Goal: Task Accomplishment & Management: Use online tool/utility

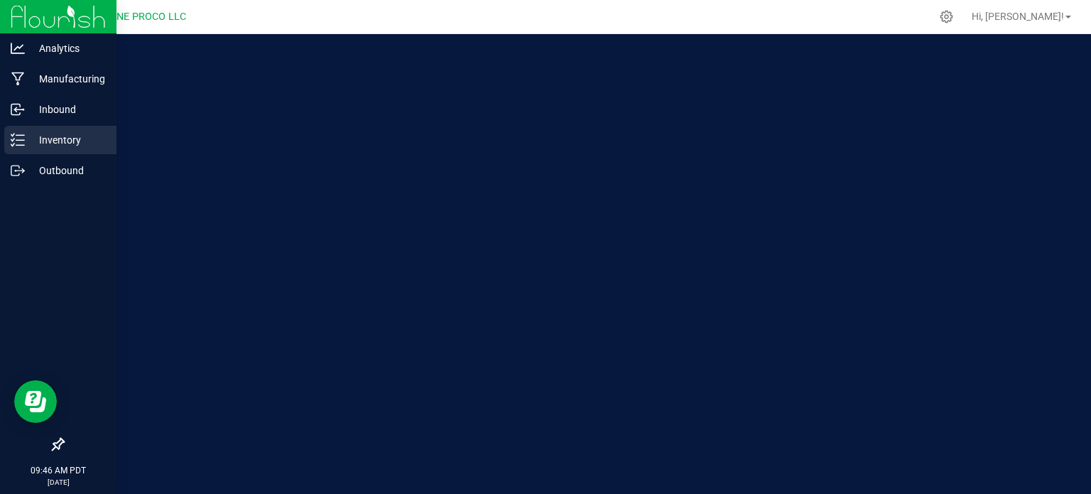
click at [44, 144] on p "Inventory" at bounding box center [67, 139] width 85 height 17
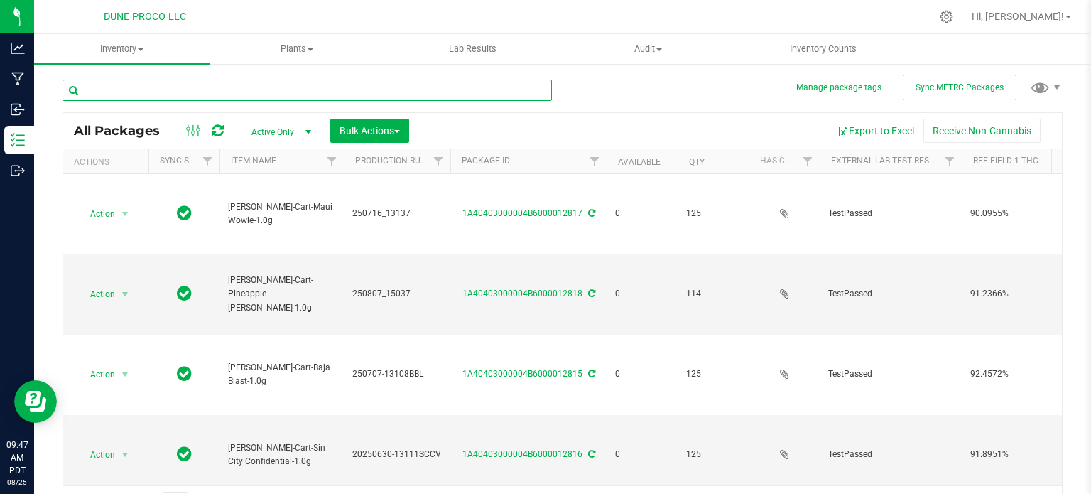
click at [217, 89] on input "text" at bounding box center [306, 90] width 489 height 21
type input "12784"
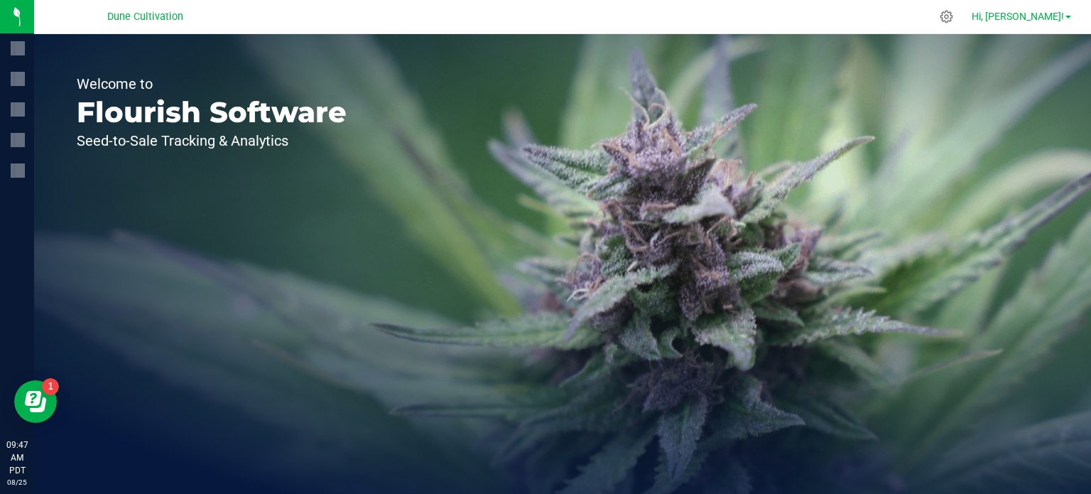
click at [1069, 17] on span at bounding box center [1068, 17] width 6 height 3
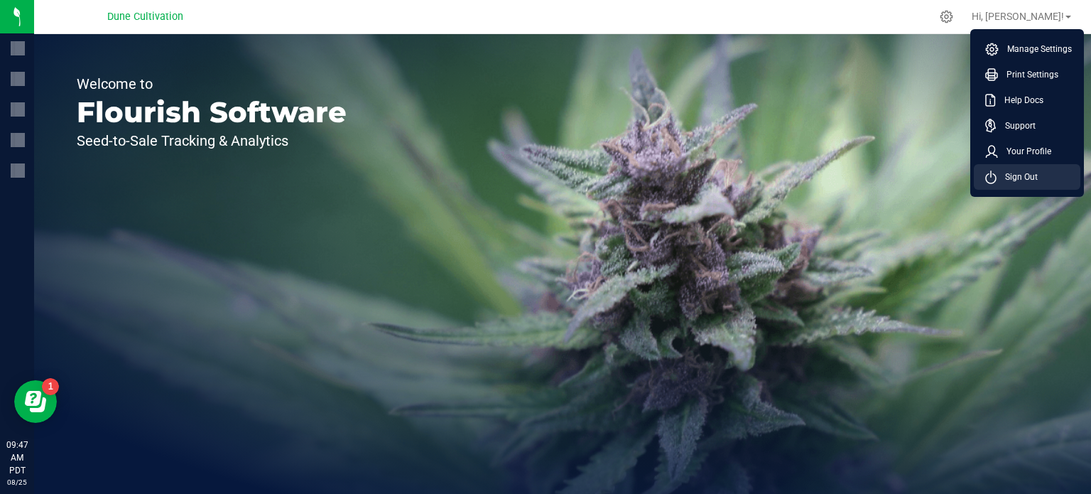
click at [1030, 165] on li "Sign Out" at bounding box center [1027, 177] width 107 height 26
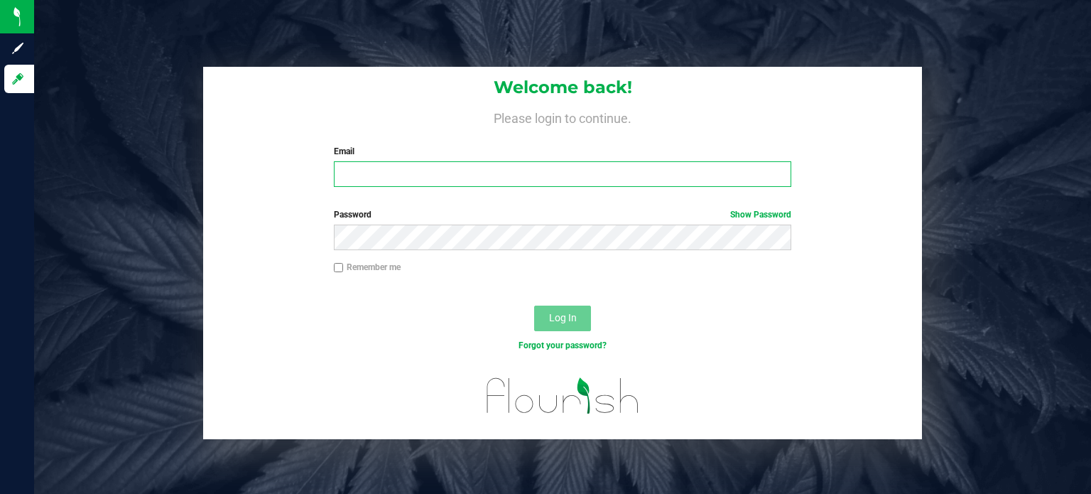
type input "[PERSON_NAME][DOMAIN_NAME][EMAIL_ADDRESS][PERSON_NAME][DOMAIN_NAME]"
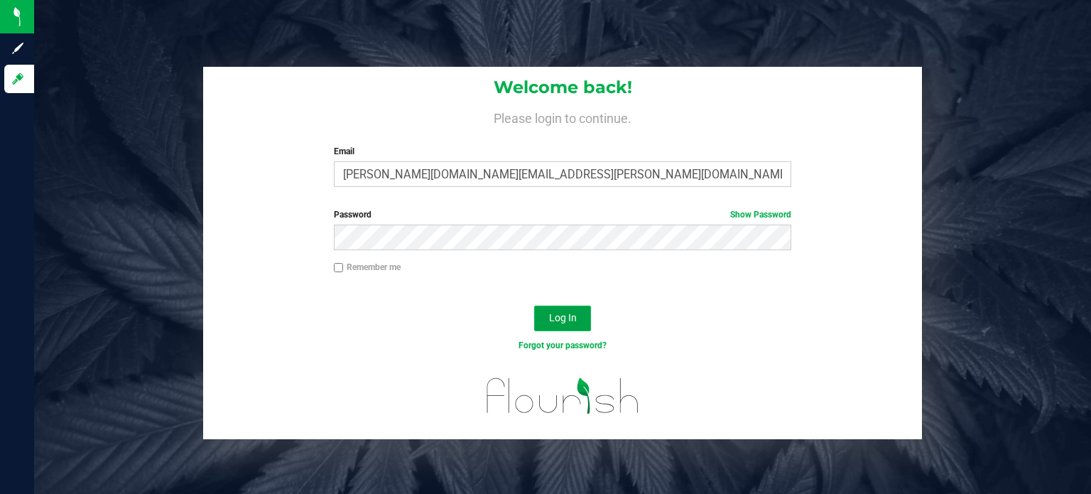
click at [585, 312] on button "Log In" at bounding box center [562, 318] width 57 height 26
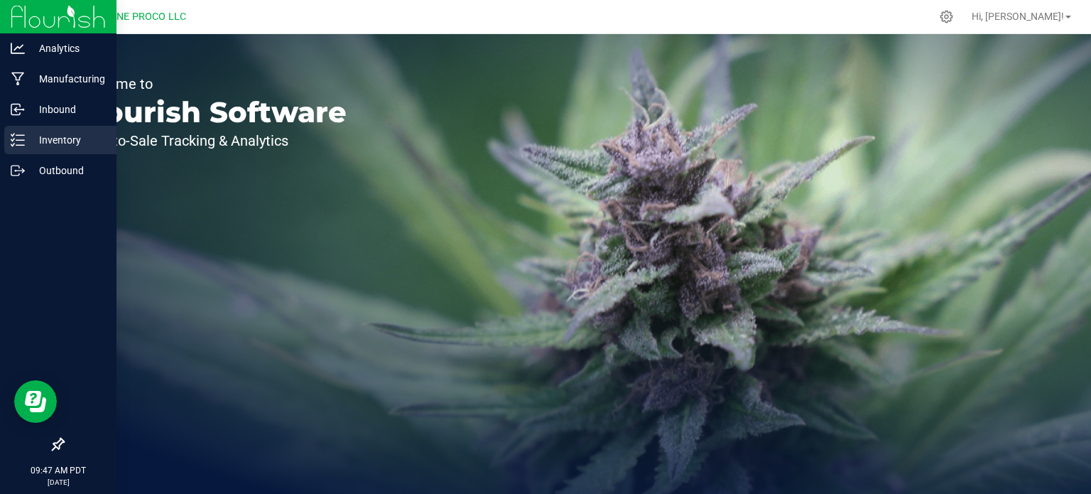
click at [4, 139] on div "Inventory" at bounding box center [60, 140] width 112 height 28
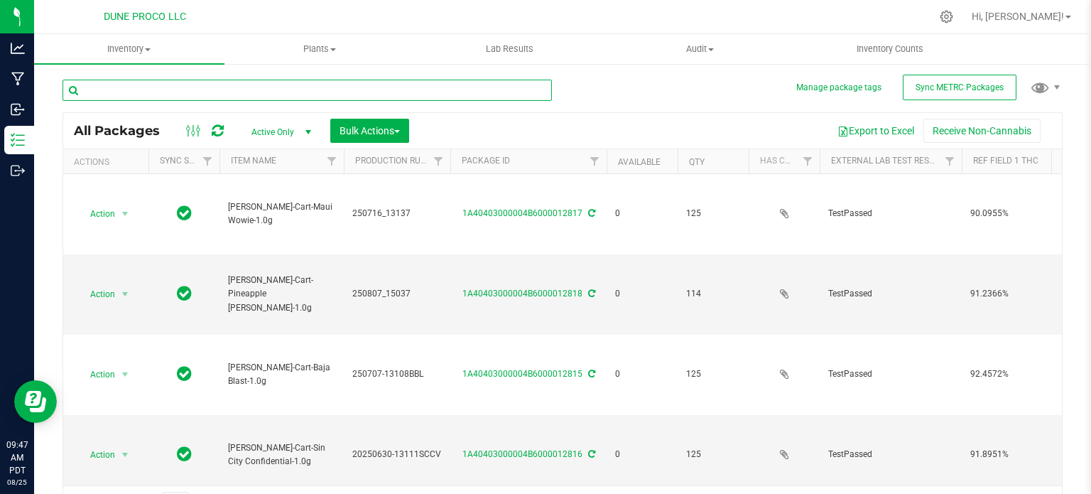
click at [260, 82] on input "text" at bounding box center [306, 90] width 489 height 21
type input "12784"
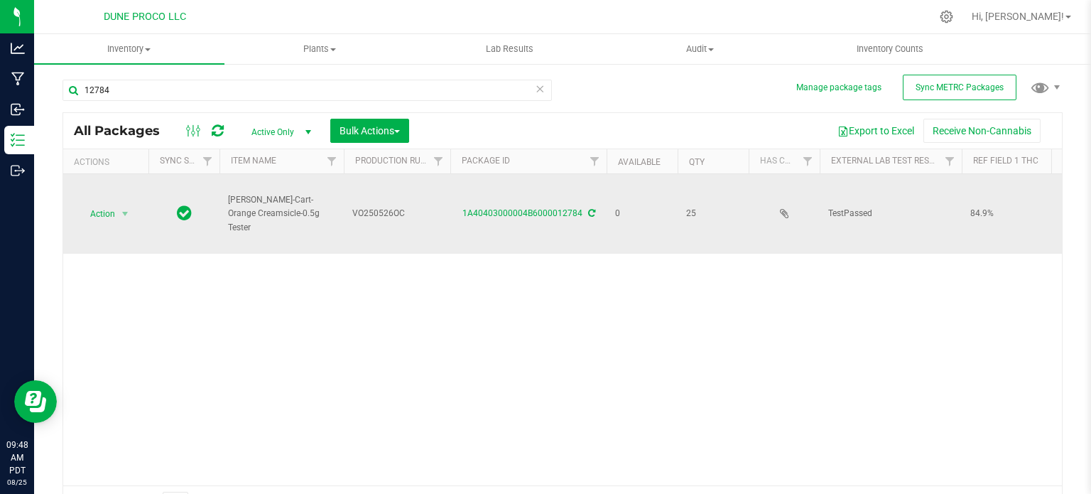
click at [588, 212] on icon at bounding box center [591, 213] width 7 height 9
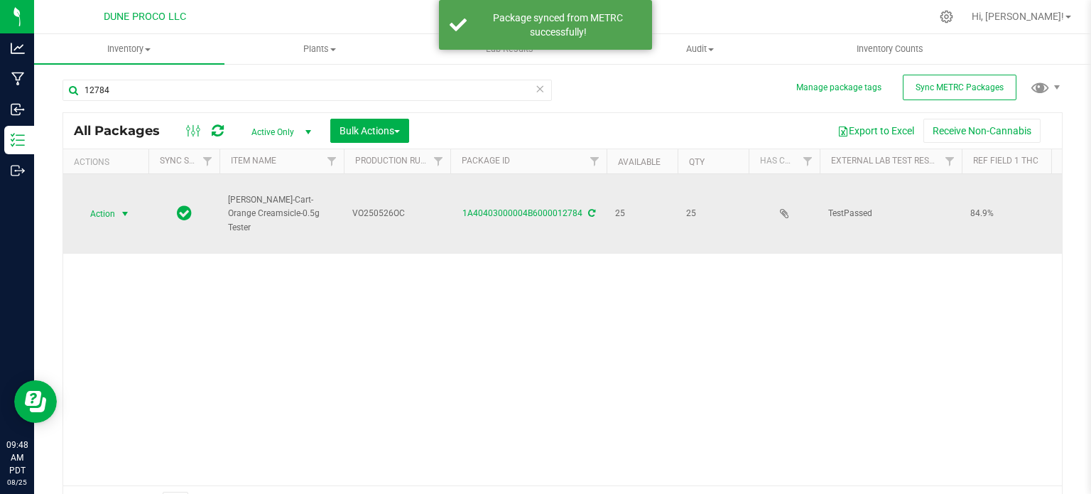
click at [125, 216] on span "select" at bounding box center [125, 214] width 18 height 20
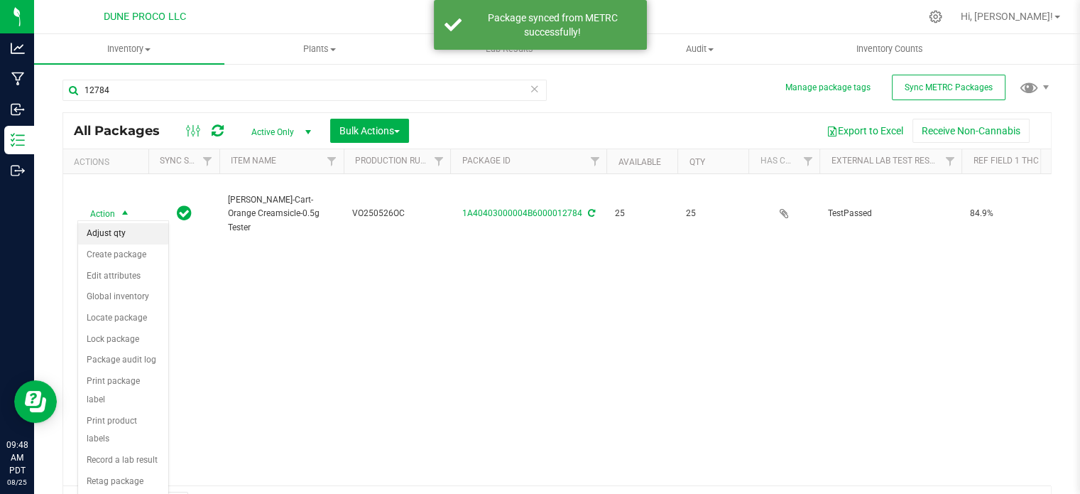
click at [119, 233] on li "Adjust qty" at bounding box center [123, 233] width 90 height 21
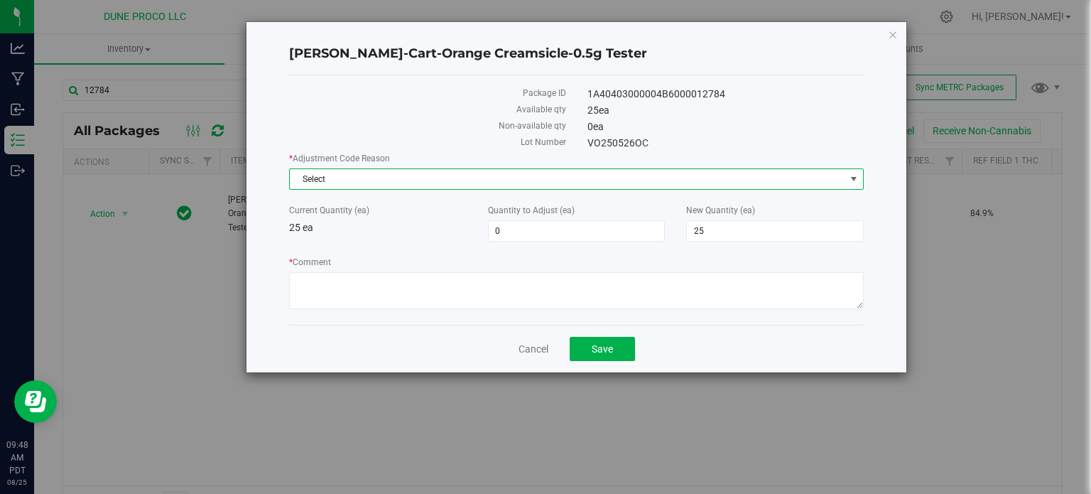
click at [495, 181] on span "Select" at bounding box center [567, 179] width 555 height 20
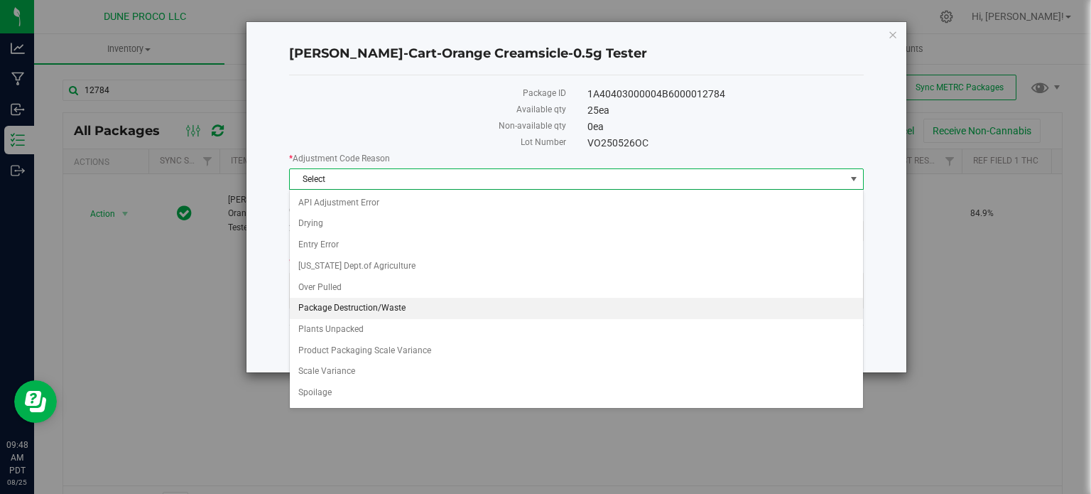
click at [457, 300] on li "Package Destruction/Waste" at bounding box center [576, 308] width 573 height 21
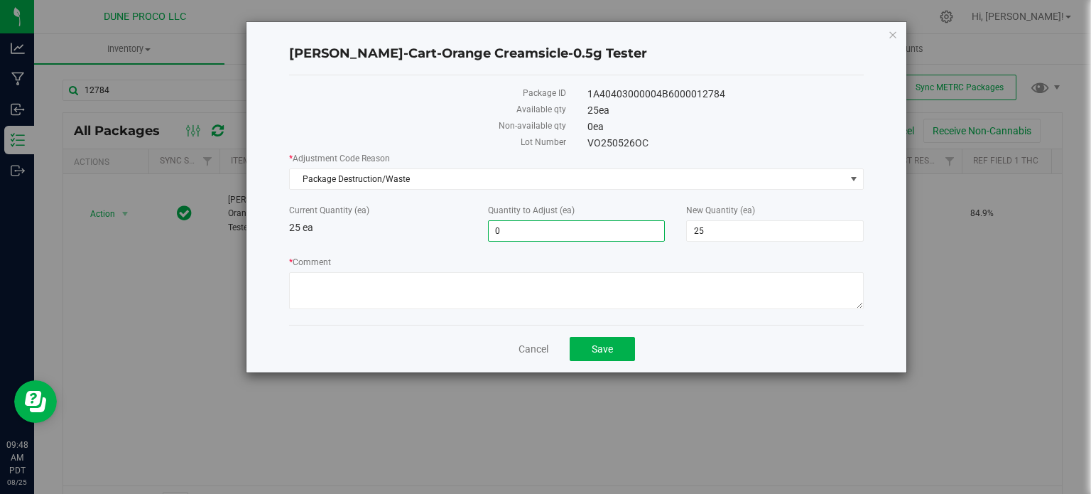
click at [562, 229] on span "0 0" at bounding box center [577, 230] width 178 height 21
click at [562, 229] on input "0" at bounding box center [577, 231] width 176 height 20
type input "-1"
type input "24"
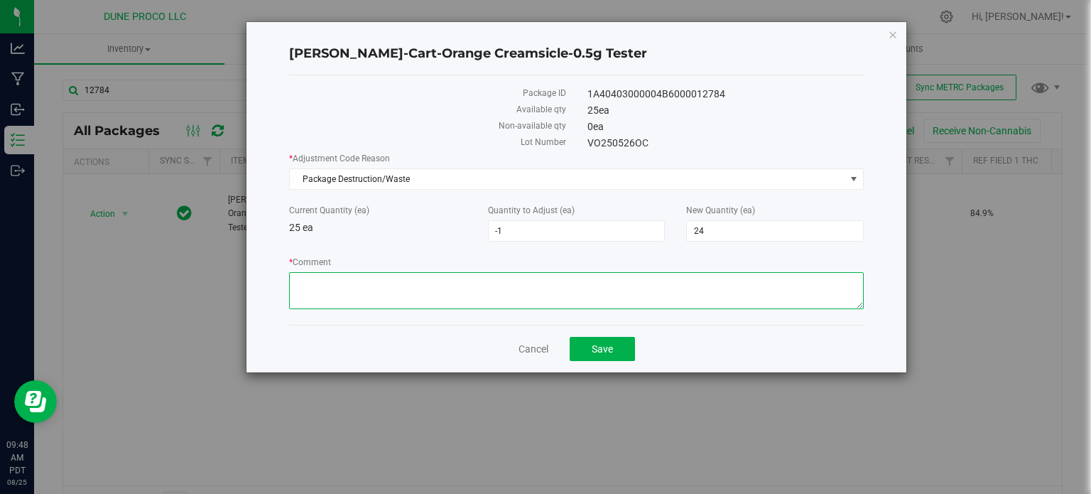
click at [532, 285] on textarea "* Comment" at bounding box center [576, 290] width 575 height 37
type textarea "QC - Carts leaking"
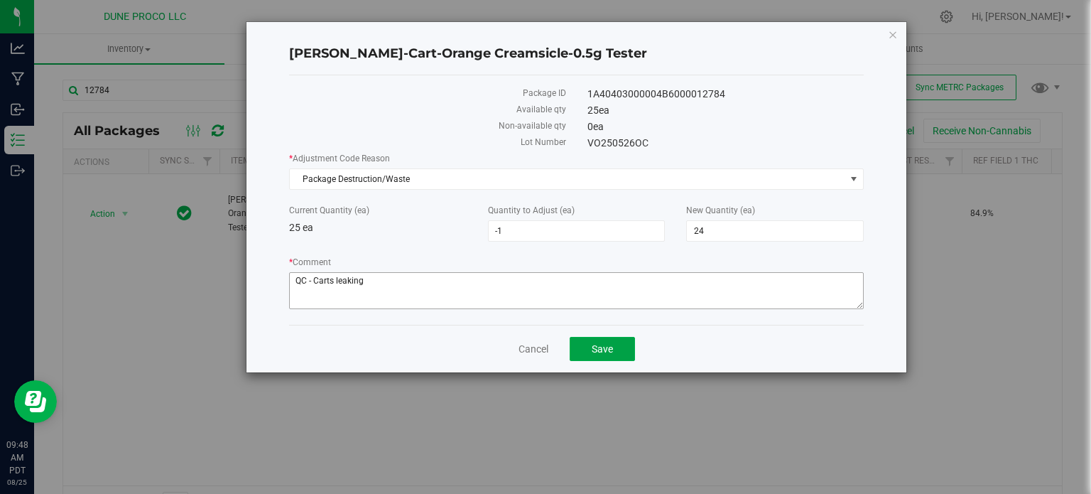
click at [570, 337] on button "Save" at bounding box center [602, 349] width 65 height 24
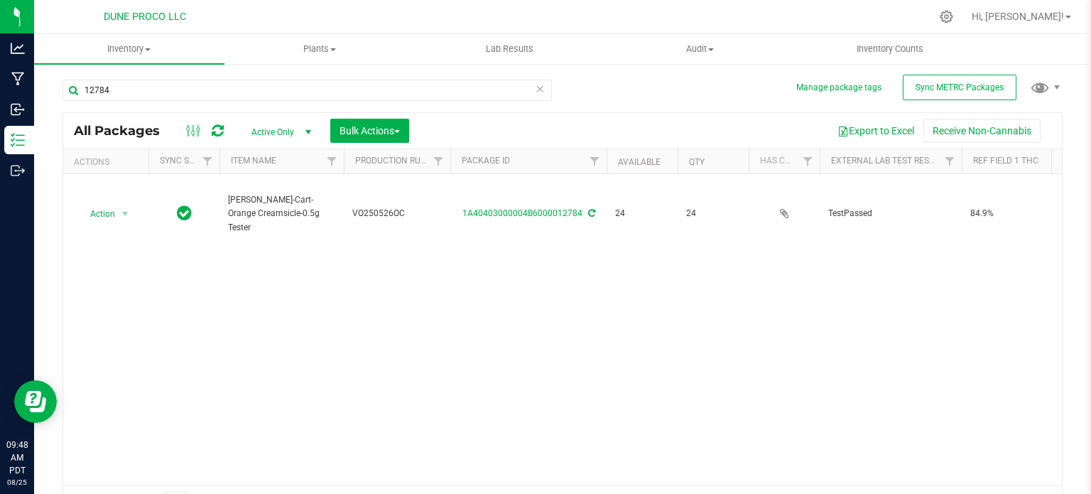
click at [628, 271] on div "Action Action Adjust qty Create package Edit attributes Global inventory Locate…" at bounding box center [562, 329] width 998 height 311
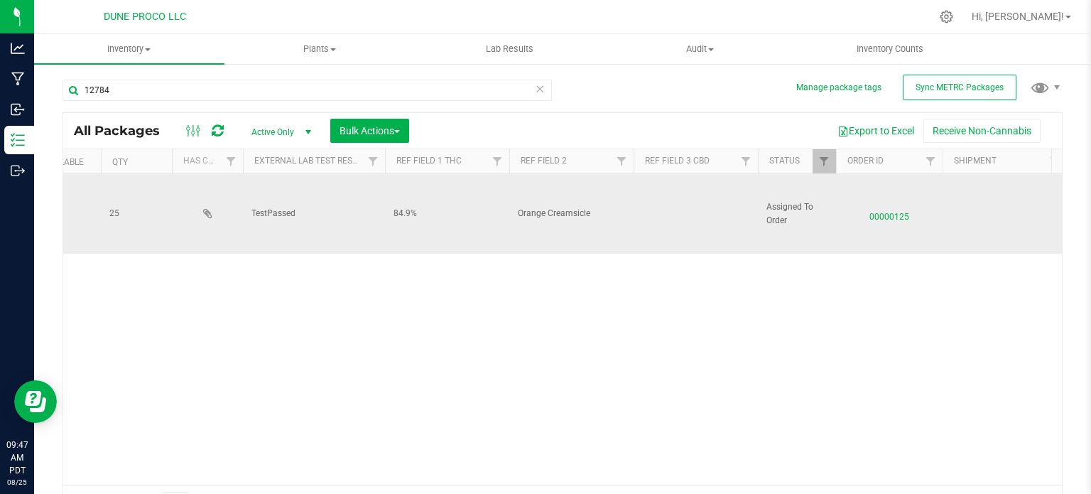
scroll to position [0, 579]
click at [874, 218] on span "00000125" at bounding box center [886, 213] width 89 height 21
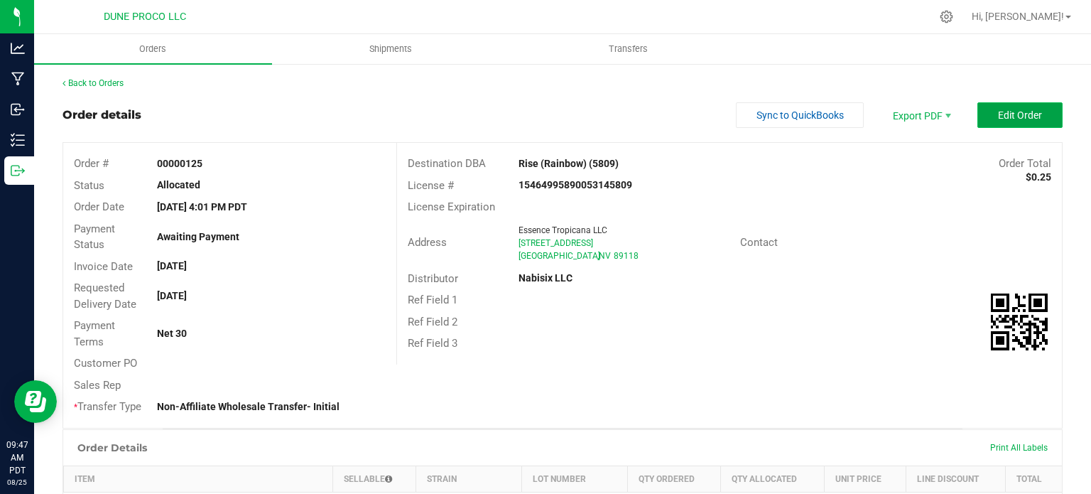
click at [1011, 127] on button "Edit Order" at bounding box center [1019, 115] width 85 height 26
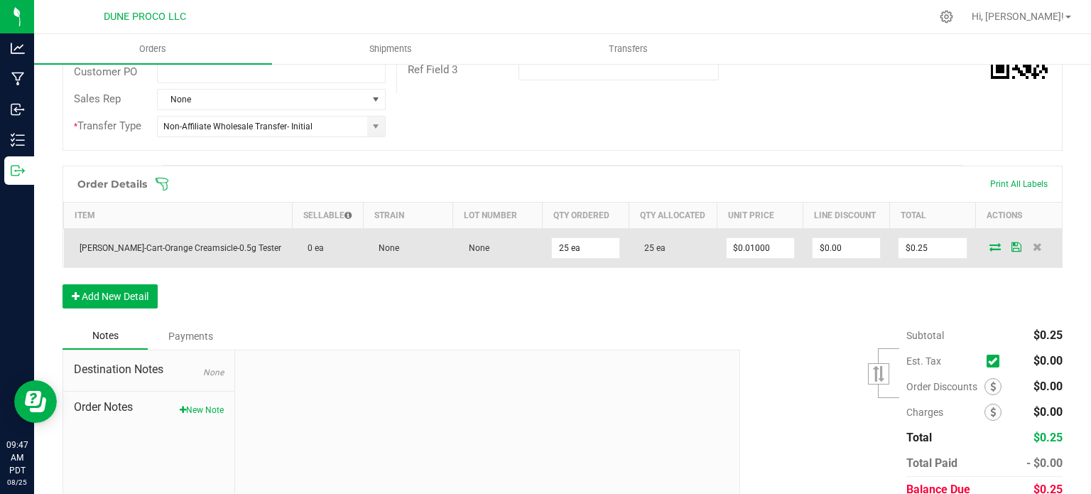
scroll to position [298, 0]
click at [989, 246] on icon at bounding box center [994, 245] width 11 height 9
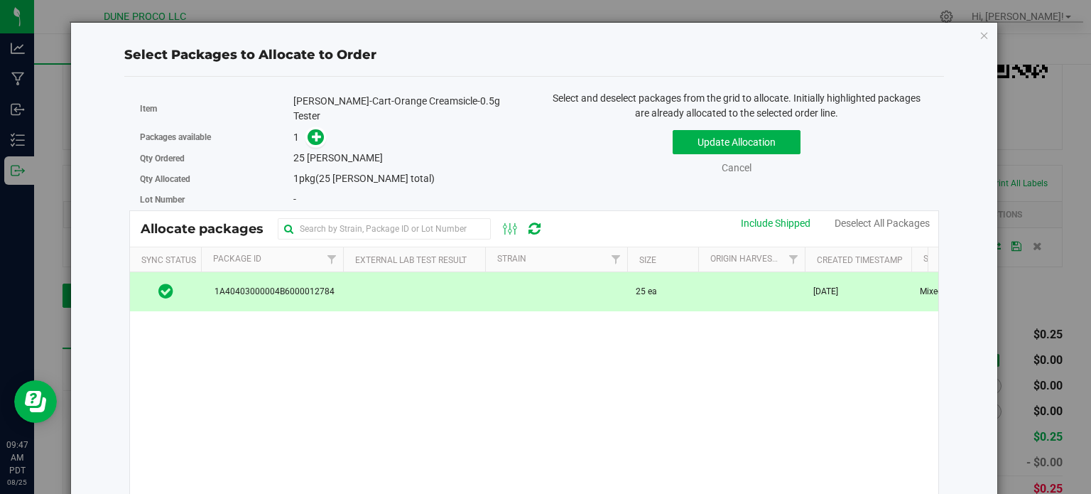
click at [708, 300] on td at bounding box center [751, 291] width 107 height 38
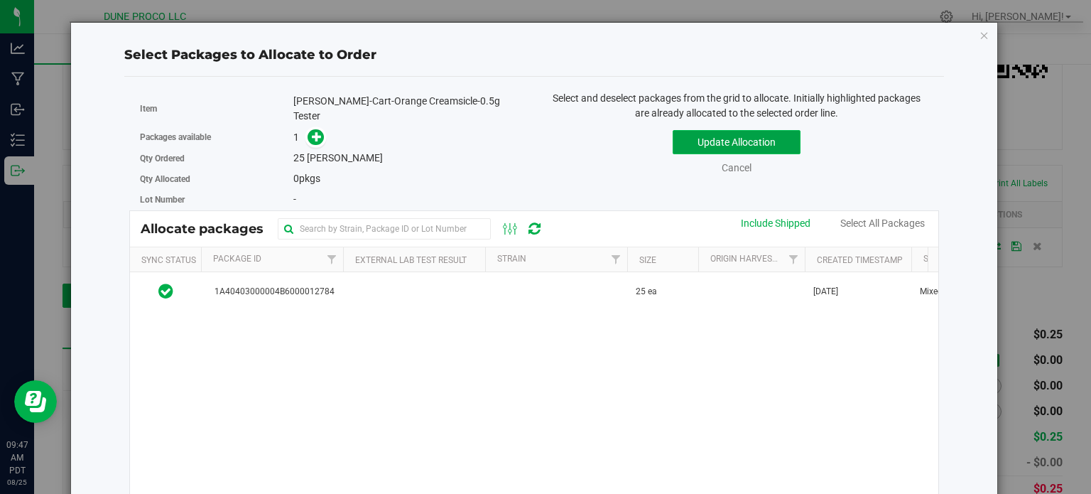
click at [753, 136] on button "Update Allocation" at bounding box center [737, 142] width 128 height 24
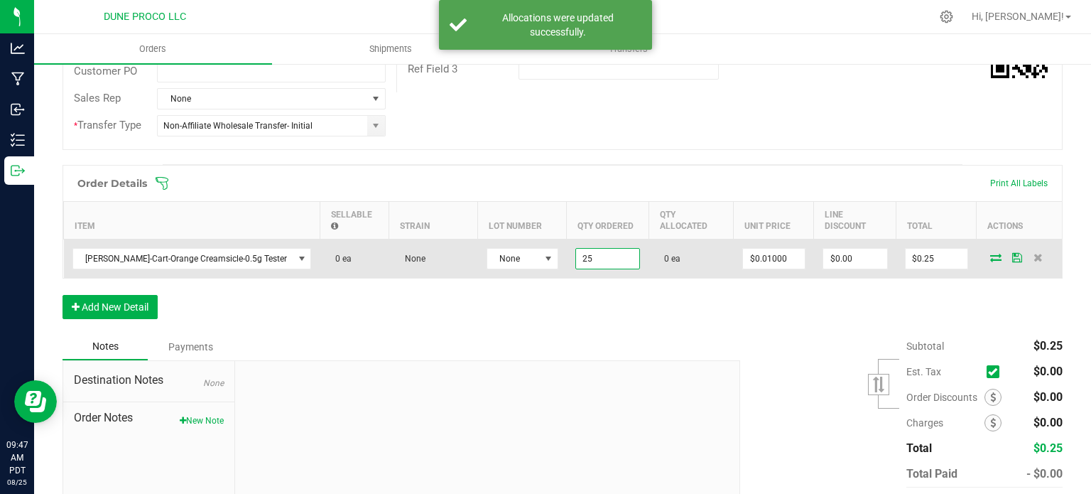
click at [576, 249] on input "25" at bounding box center [607, 259] width 63 height 20
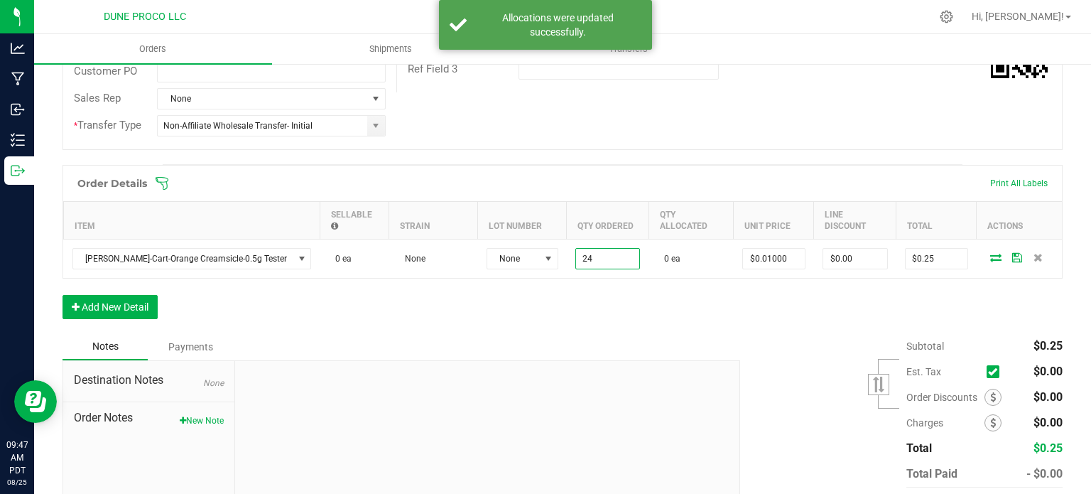
type input "24 ea"
type input "$0.24"
click at [593, 293] on div "Order Details Print All Labels Item Sellable Strain Lot Number Qty Ordered Qty …" at bounding box center [562, 249] width 1000 height 168
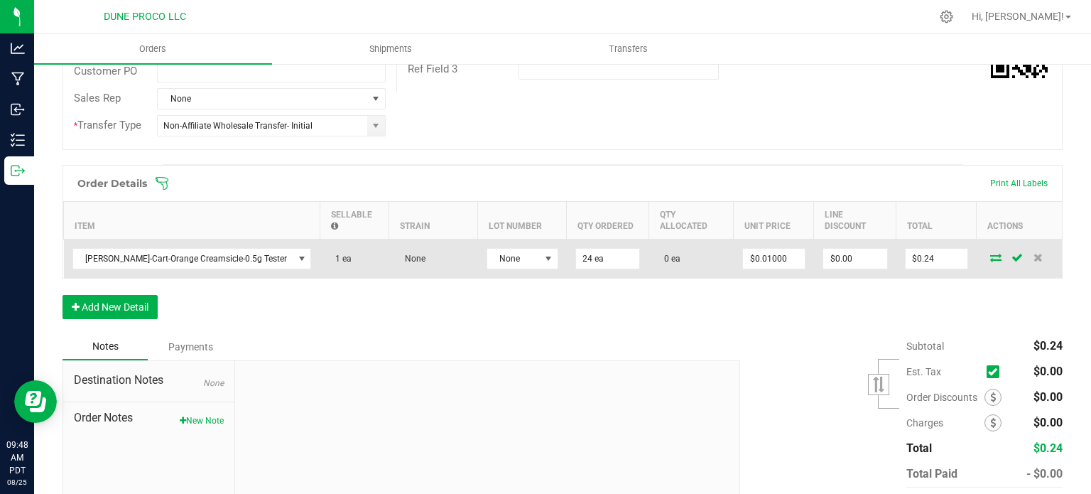
click at [990, 253] on icon at bounding box center [995, 257] width 11 height 9
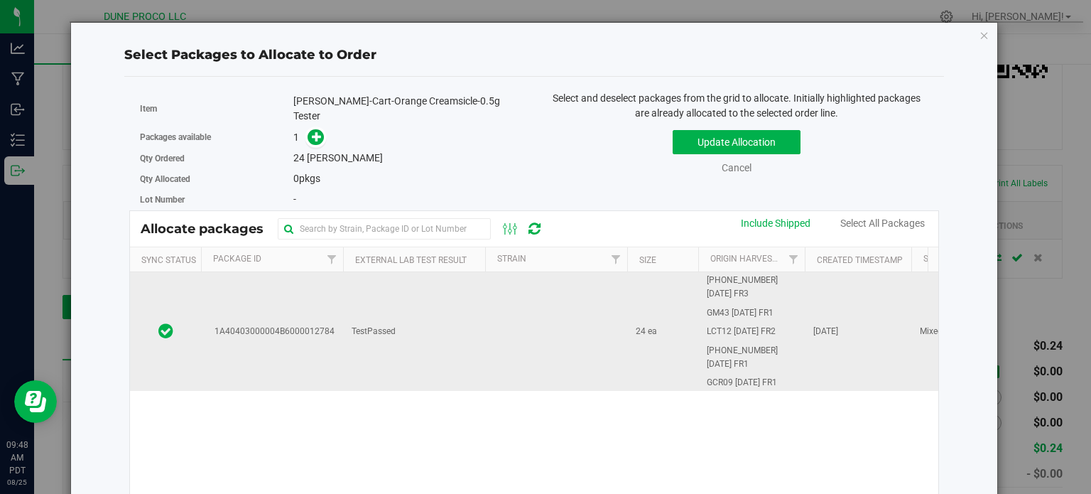
click at [412, 312] on td "TestPassed" at bounding box center [414, 331] width 142 height 119
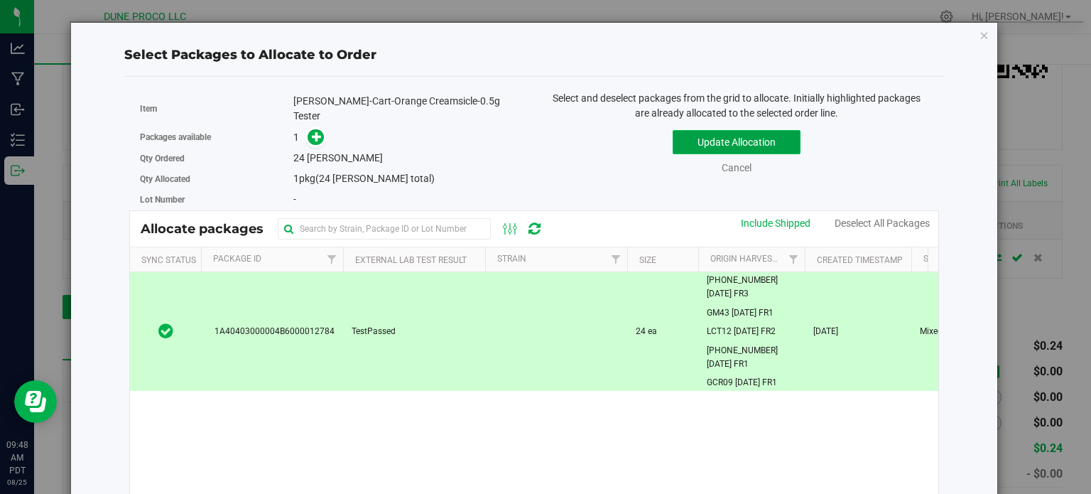
click at [716, 133] on button "Update Allocation" at bounding box center [737, 142] width 128 height 24
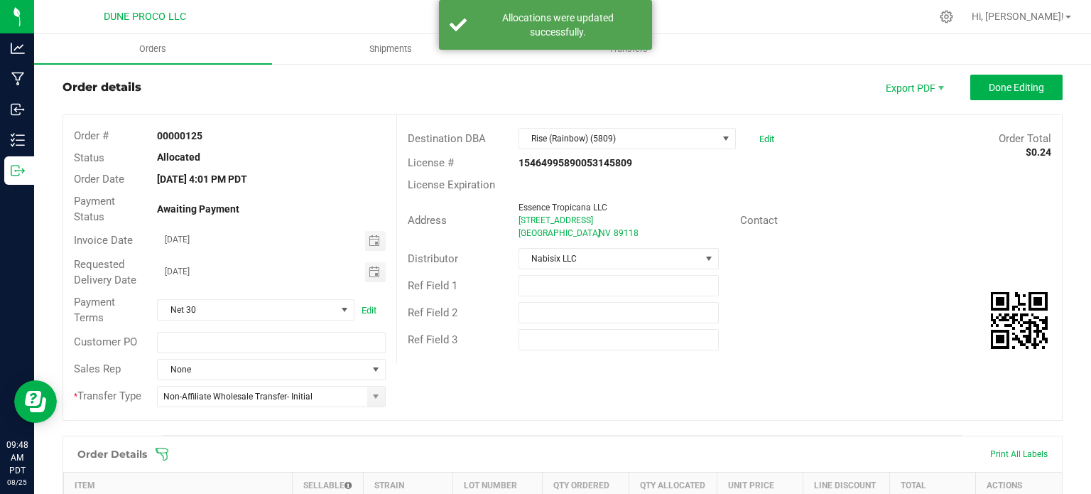
scroll to position [0, 0]
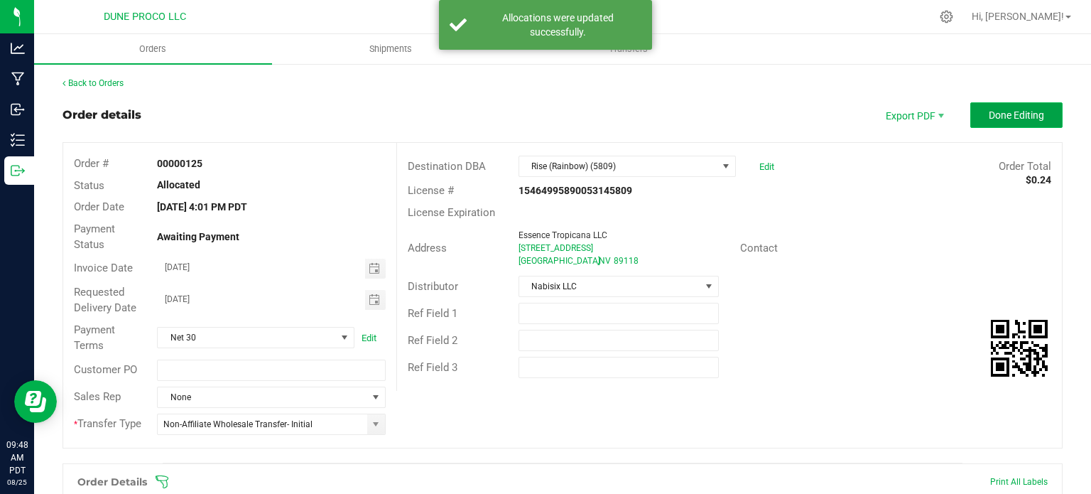
click at [1006, 107] on button "Done Editing" at bounding box center [1016, 115] width 92 height 26
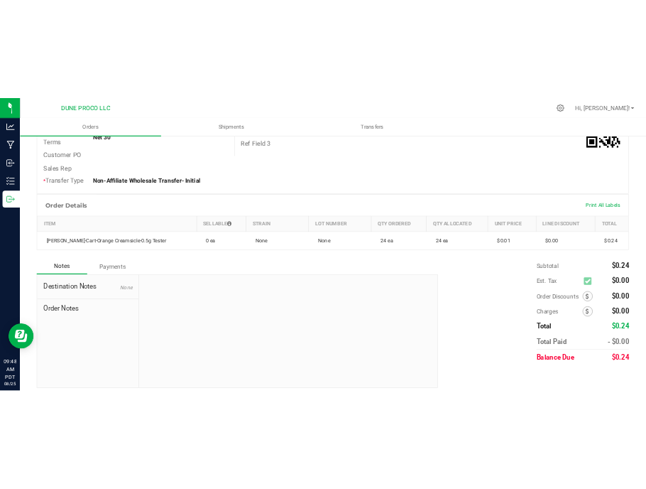
scroll to position [274, 0]
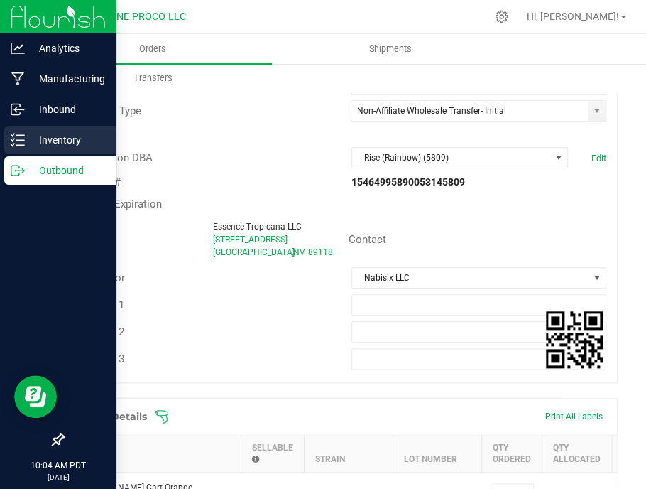
click at [28, 133] on p "Inventory" at bounding box center [67, 139] width 85 height 17
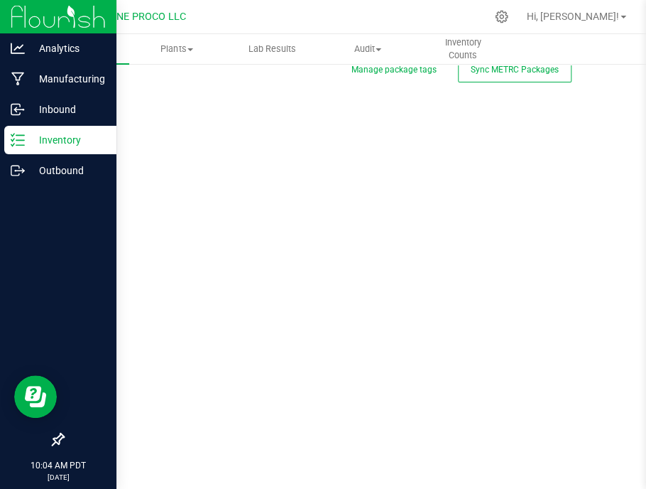
scroll to position [7, 0]
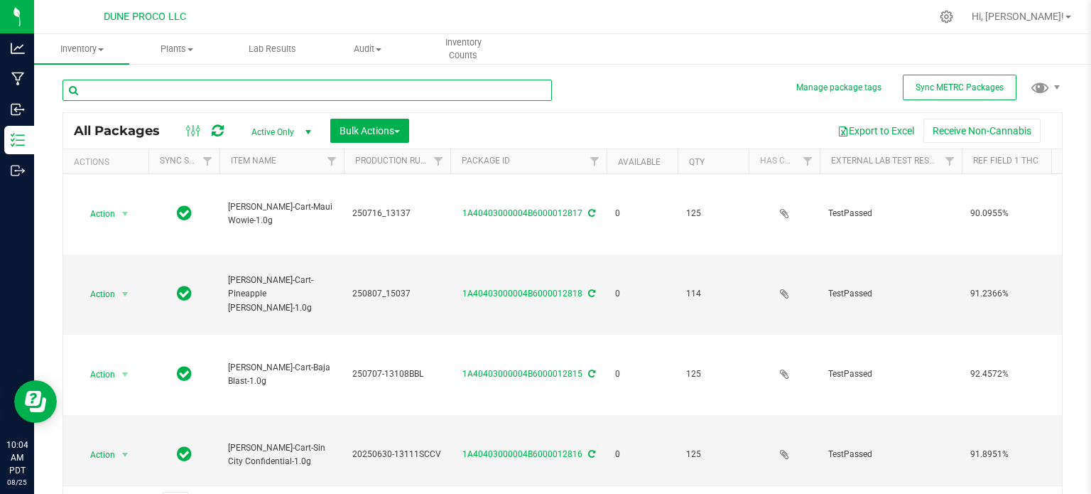
click at [406, 94] on input "text" at bounding box center [306, 90] width 489 height 21
type input "14149"
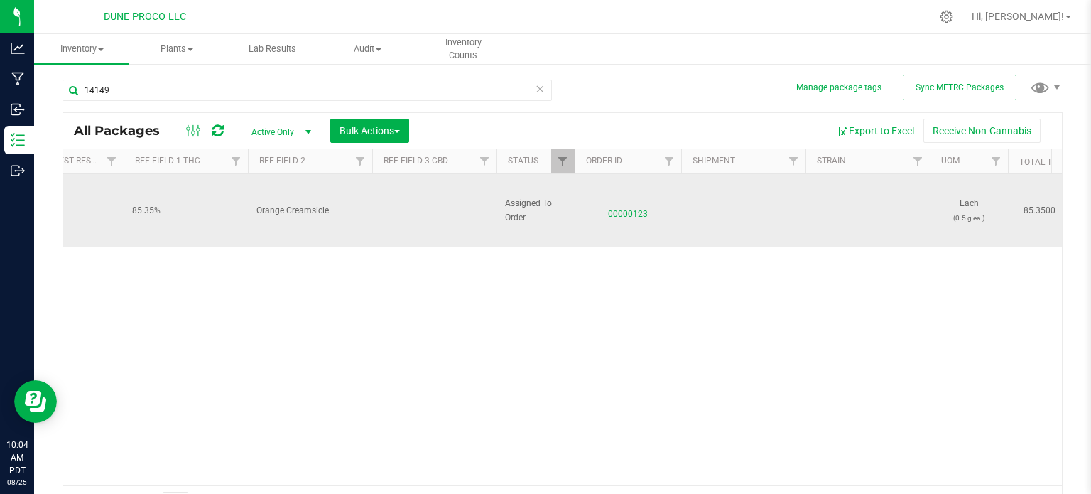
click at [636, 214] on span "00000123" at bounding box center [627, 210] width 89 height 21
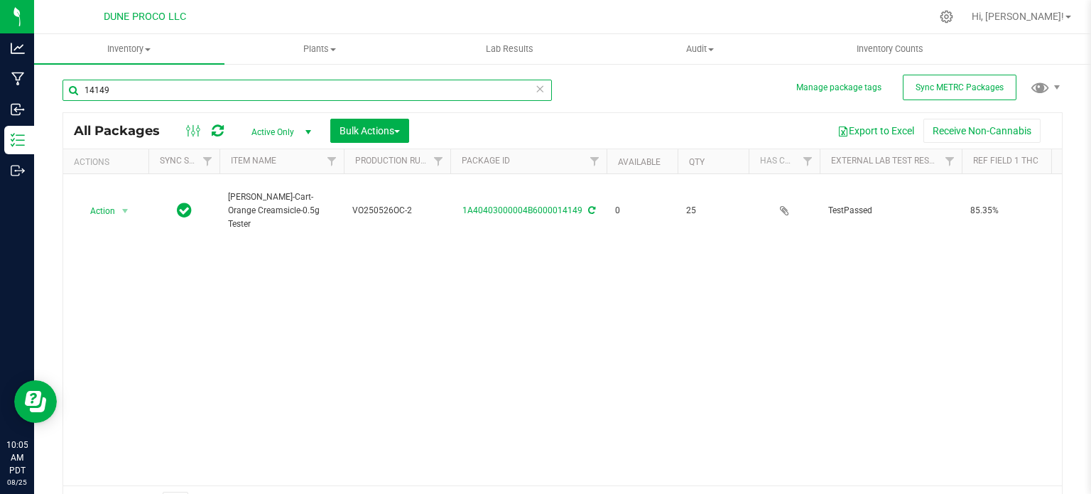
click at [170, 92] on input "14149" at bounding box center [306, 90] width 489 height 21
type input "14148"
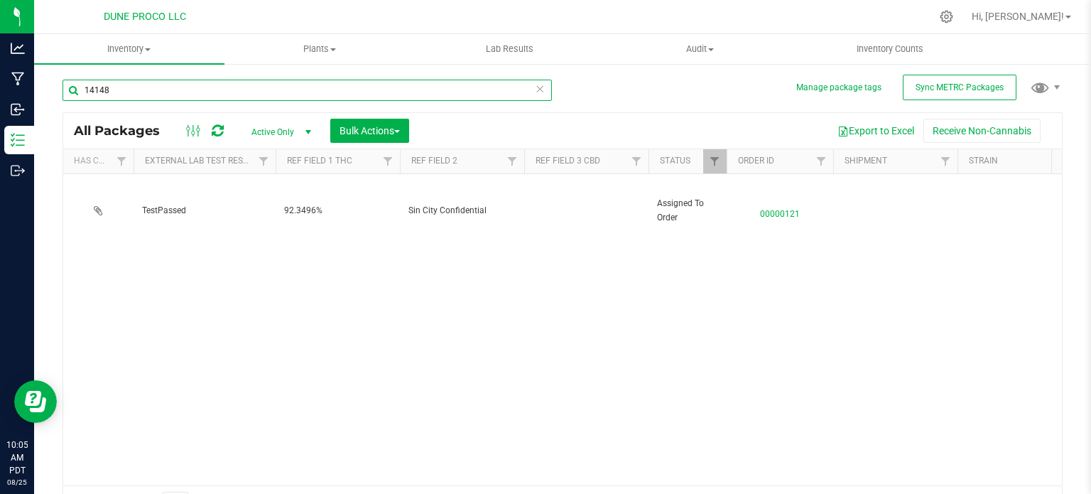
scroll to position [0, 687]
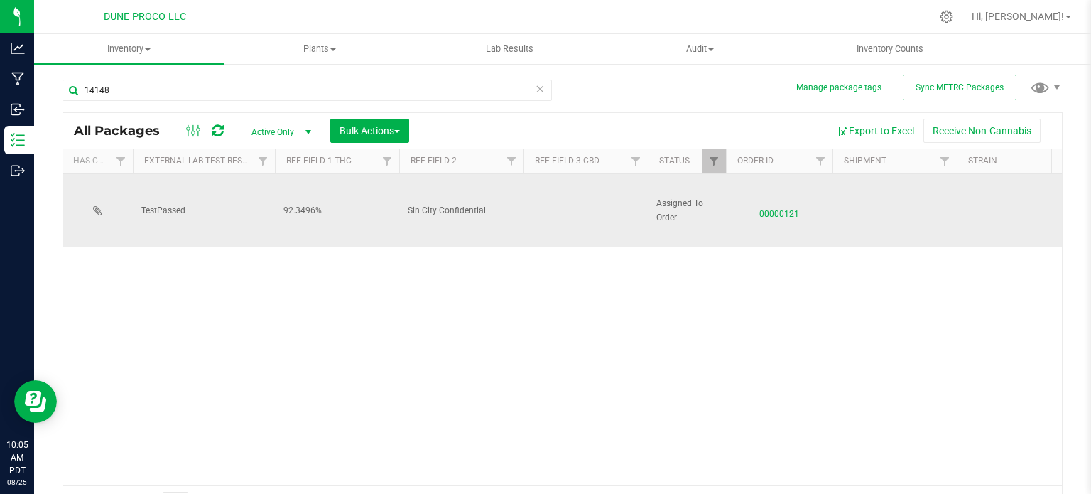
click at [771, 207] on span "00000121" at bounding box center [778, 210] width 89 height 21
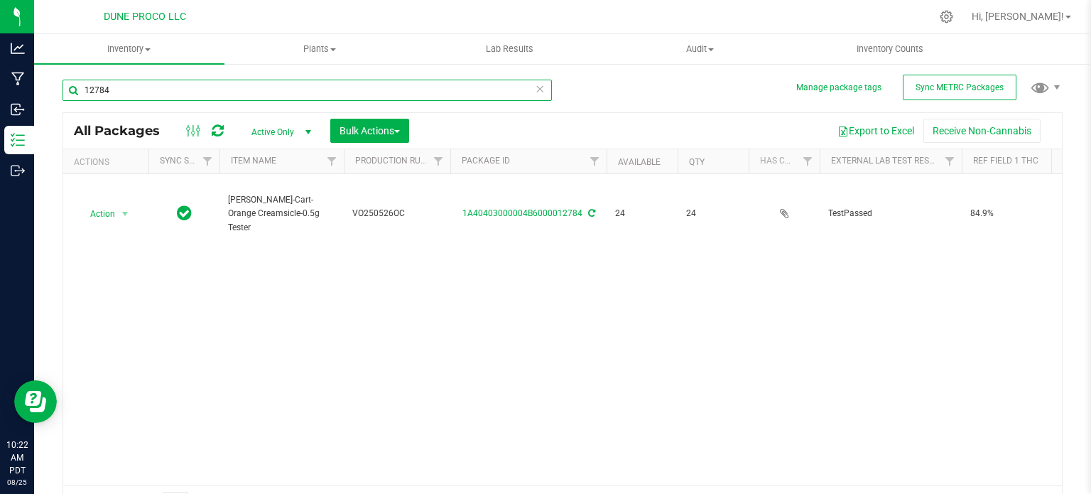
click at [239, 84] on input "12784" at bounding box center [306, 90] width 489 height 21
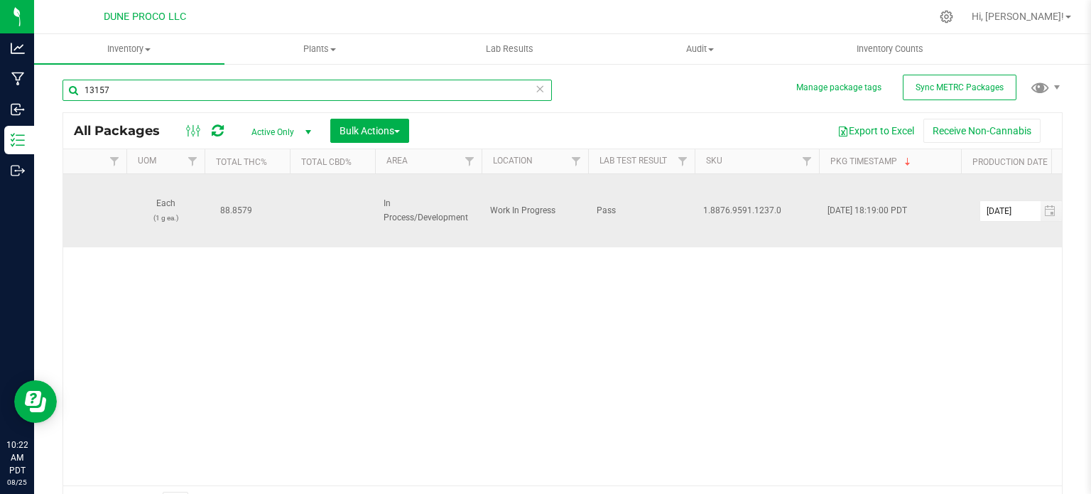
scroll to position [0, 1175]
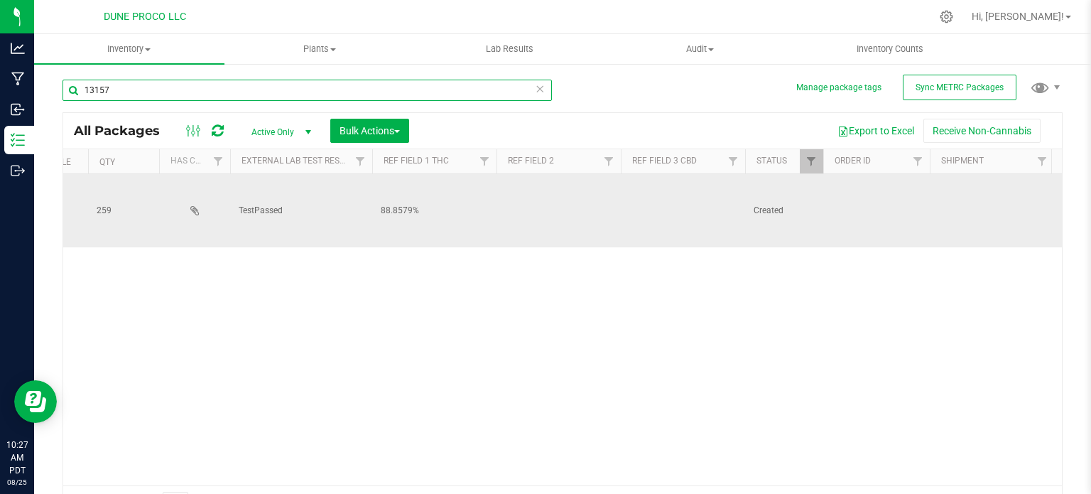
scroll to position [0, 625]
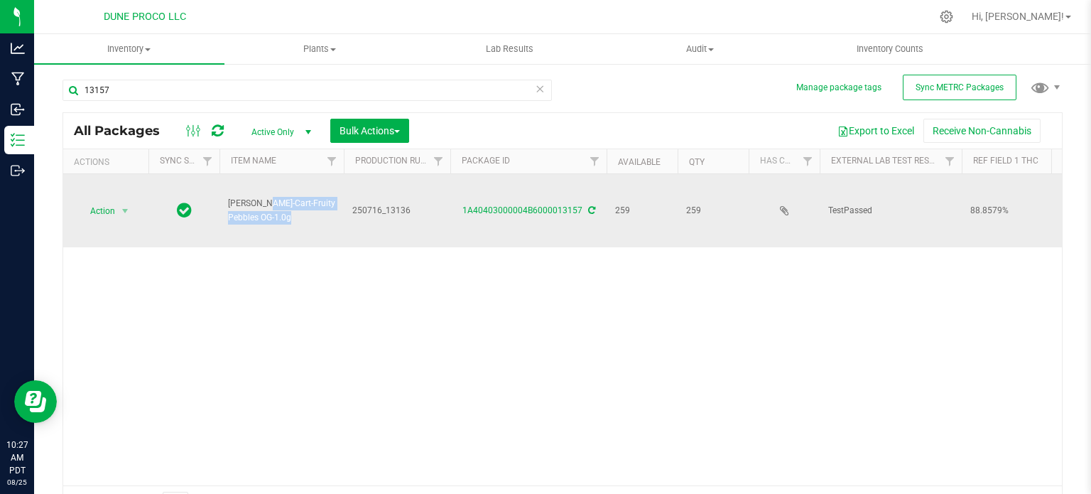
drag, startPoint x: 263, startPoint y: 216, endPoint x: 227, endPoint y: 206, distance: 36.9
click at [227, 206] on td "[PERSON_NAME]-Cart-Fruity Pebbles OG-1.0g" at bounding box center [281, 210] width 124 height 73
copy span "[PERSON_NAME]-Cart-Fruity Pebbles OG-1.0g"
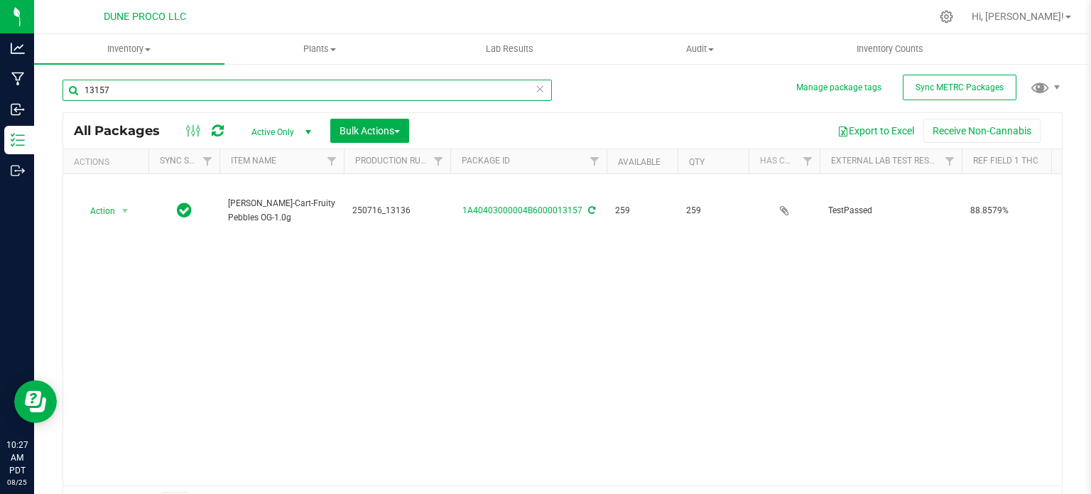
click at [264, 99] on input "13157" at bounding box center [306, 90] width 489 height 21
paste input "[PERSON_NAME]-Cart-Fruity Pebbles OG-1.0g"
type input "[PERSON_NAME]-Cart-Fruity Pebbles OG-1.0g"
